Goal: Communication & Community: Connect with others

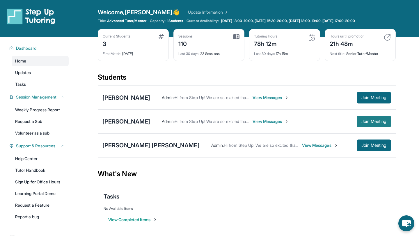
click at [383, 120] on span "Join Meeting" at bounding box center [374, 121] width 25 height 3
click at [128, 122] on div "[PERSON_NAME]" at bounding box center [126, 122] width 48 height 8
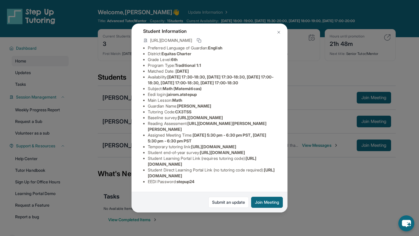
scroll to position [81, 0]
click at [191, 144] on span "https://www.thelessonspace.com/space/c015d95e-3cbe-4e89-8147-772531087e6a/" at bounding box center [213, 146] width 45 height 5
drag, startPoint x: 150, startPoint y: 134, endPoint x: 202, endPoint y: 138, distance: 52.0
click at [202, 144] on span "https://www.thelessonspace.com/space/c015d95e-3cbe-4e89-8147-772531087e6a/" at bounding box center [213, 146] width 45 height 5
copy span "https://www.thelessonspace.com/space/c015d95e-3cbe-4e89-8147-772531087e6a/"
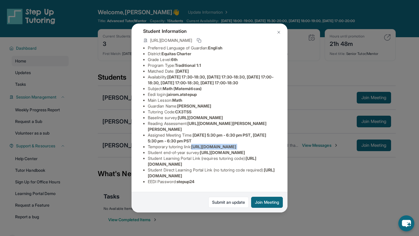
click at [196, 144] on span "https://www.thelessonspace.com/space/c015d95e-3cbe-4e89-8147-772531087e6a/" at bounding box center [213, 146] width 45 height 5
click at [191, 144] on span "https://www.thelessonspace.com/space/c015d95e-3cbe-4e89-8147-772531087e6a/" at bounding box center [213, 146] width 45 height 5
drag, startPoint x: 152, startPoint y: 134, endPoint x: 200, endPoint y: 138, distance: 48.2
click at [201, 144] on span "https://www.thelessonspace.com/space/c015d95e-3cbe-4e89-8147-772531087e6a/" at bounding box center [213, 146] width 45 height 5
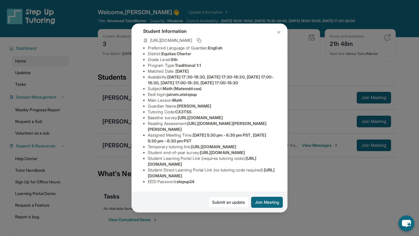
copy span "https://www.thelessonspace.com/space/c015d95e-3cbe-4e89-8147-772531087e6a/"
click at [319, 81] on div "Jairo Martinez Guardian: Lilia Cruz Student Information https://student-portal.…" at bounding box center [209, 118] width 419 height 236
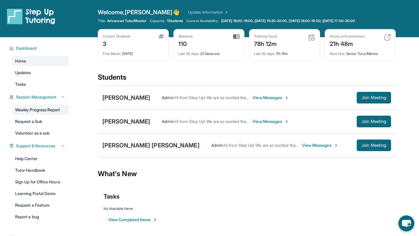
scroll to position [37, 0]
